Goal: Communication & Community: Answer question/provide support

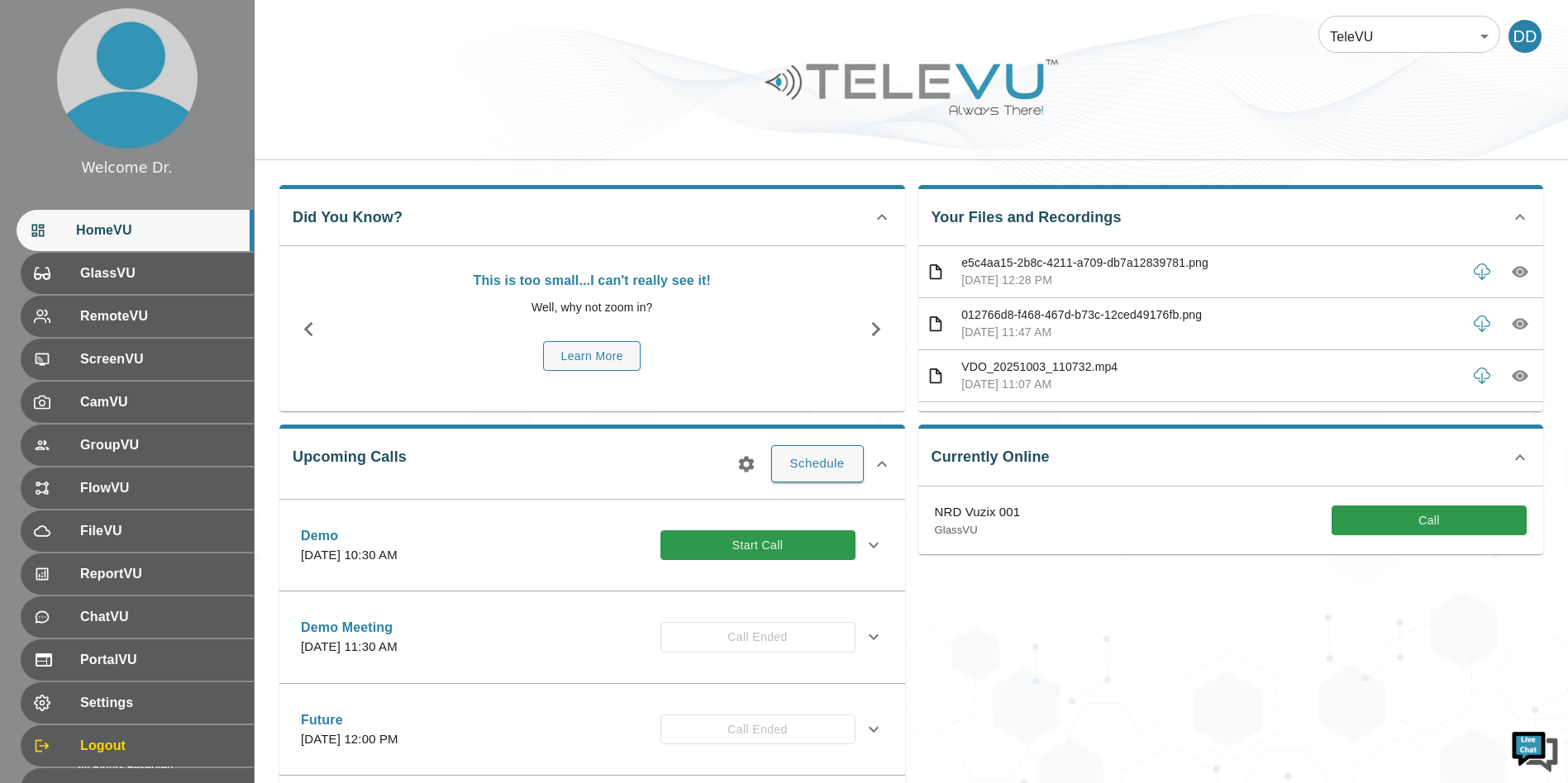
click at [963, 645] on div "Currently Online NRD Vuzix 001 GlassVU Call" at bounding box center [1224, 626] width 639 height 430
click at [1115, 595] on div "Currently Online NRD Vuzix 001 GlassVU Call" at bounding box center [1224, 626] width 639 height 430
click at [1393, 507] on button "Call" at bounding box center [1429, 521] width 195 height 31
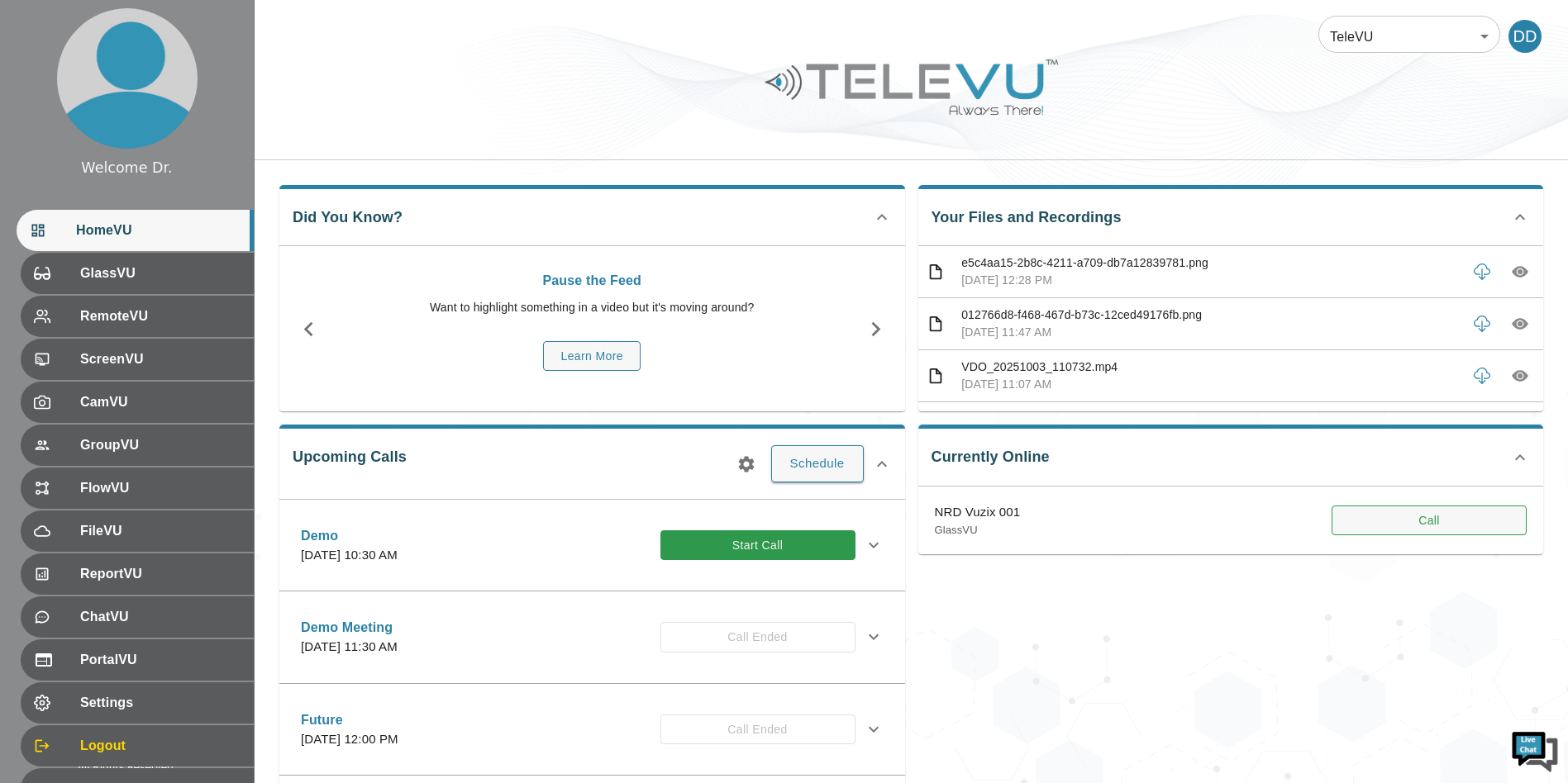
click at [1382, 511] on button "Call" at bounding box center [1429, 521] width 195 height 31
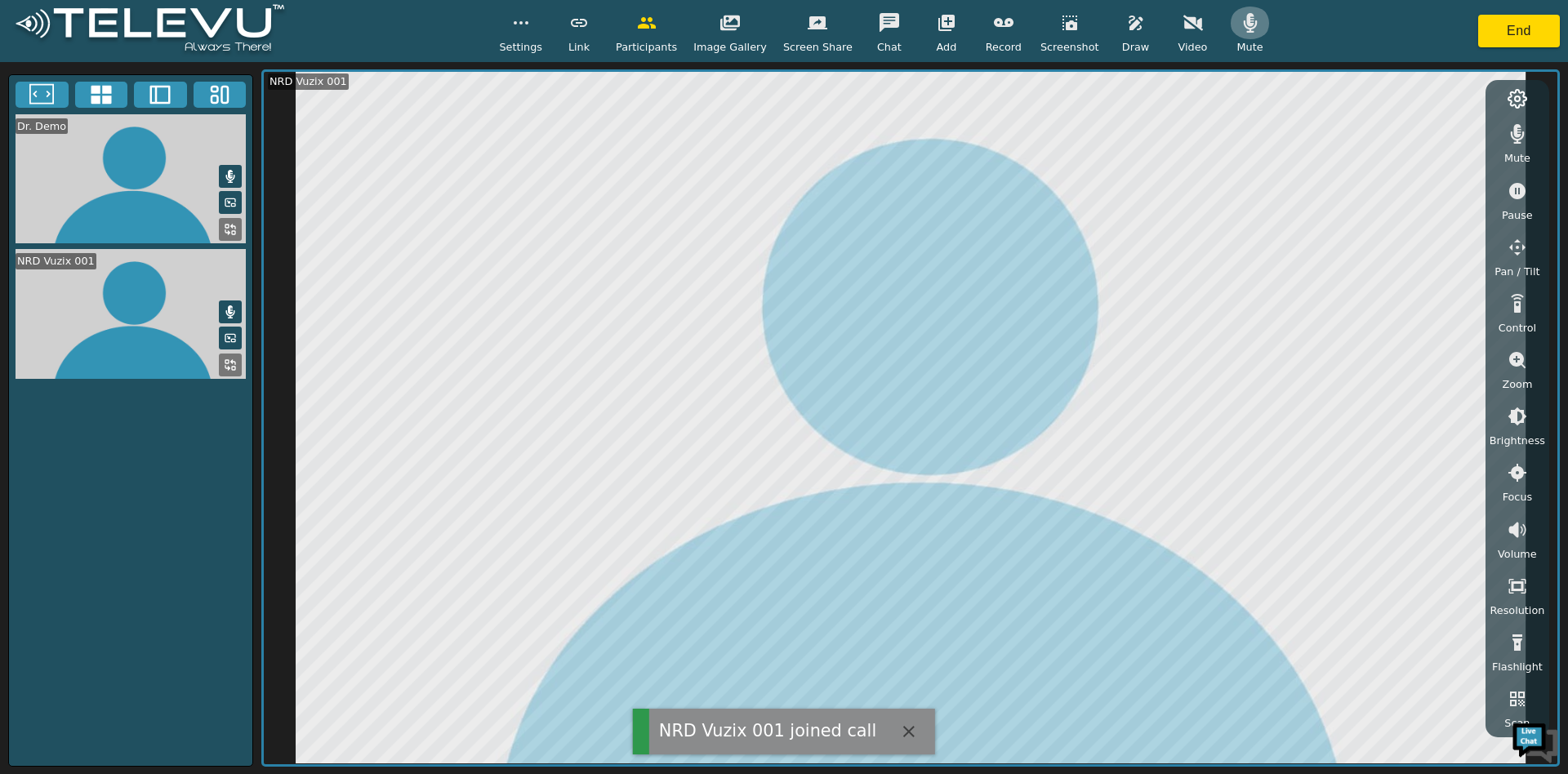
click at [1240, 16] on icon "button" at bounding box center [1250, 23] width 20 height 20
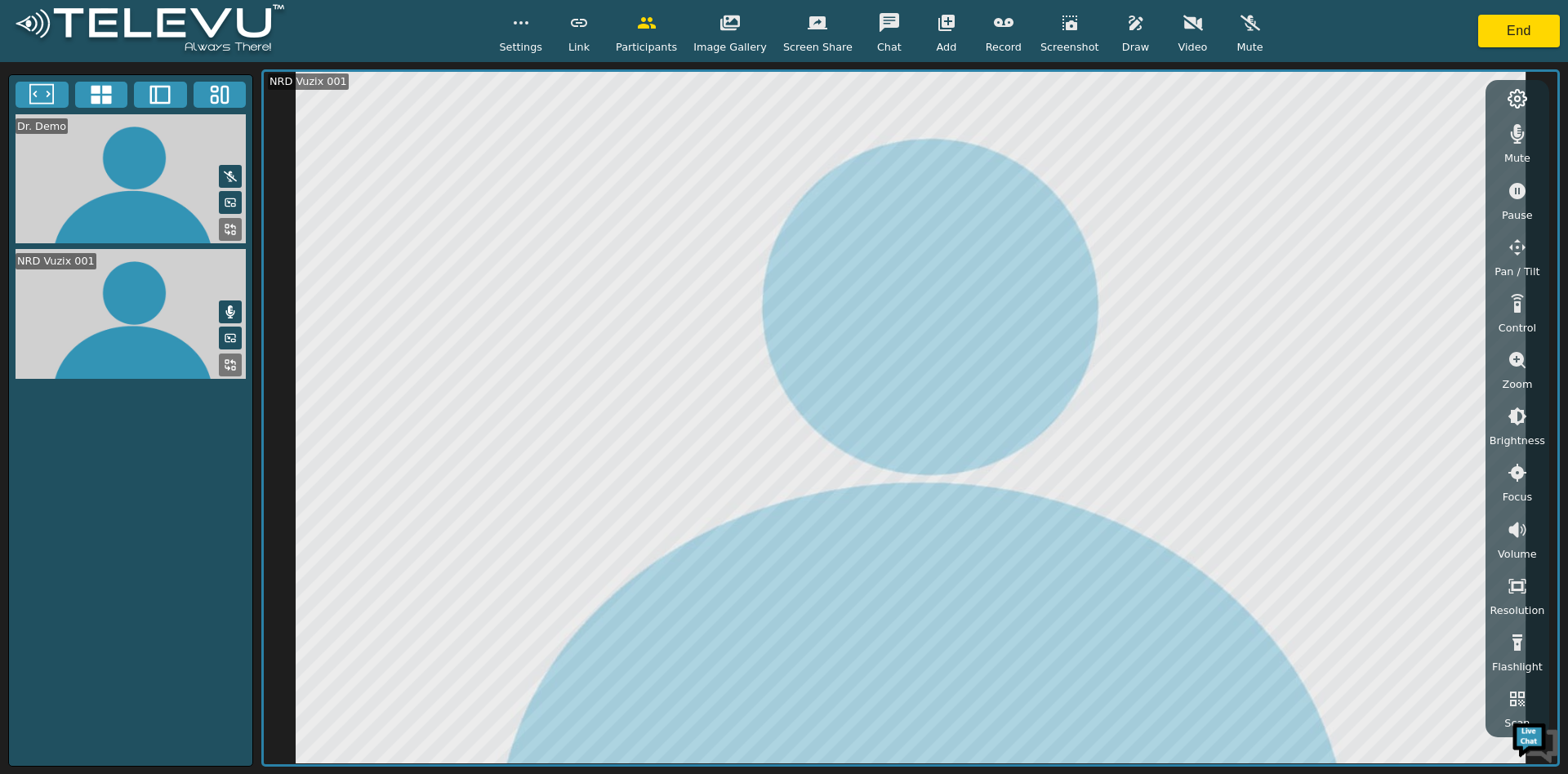
click at [228, 306] on icon at bounding box center [231, 312] width 9 height 13
click at [194, 466] on div "Dr. Demo NRD Vuzix 001" at bounding box center [130, 420] width 245 height 693
